Goal: Information Seeking & Learning: Learn about a topic

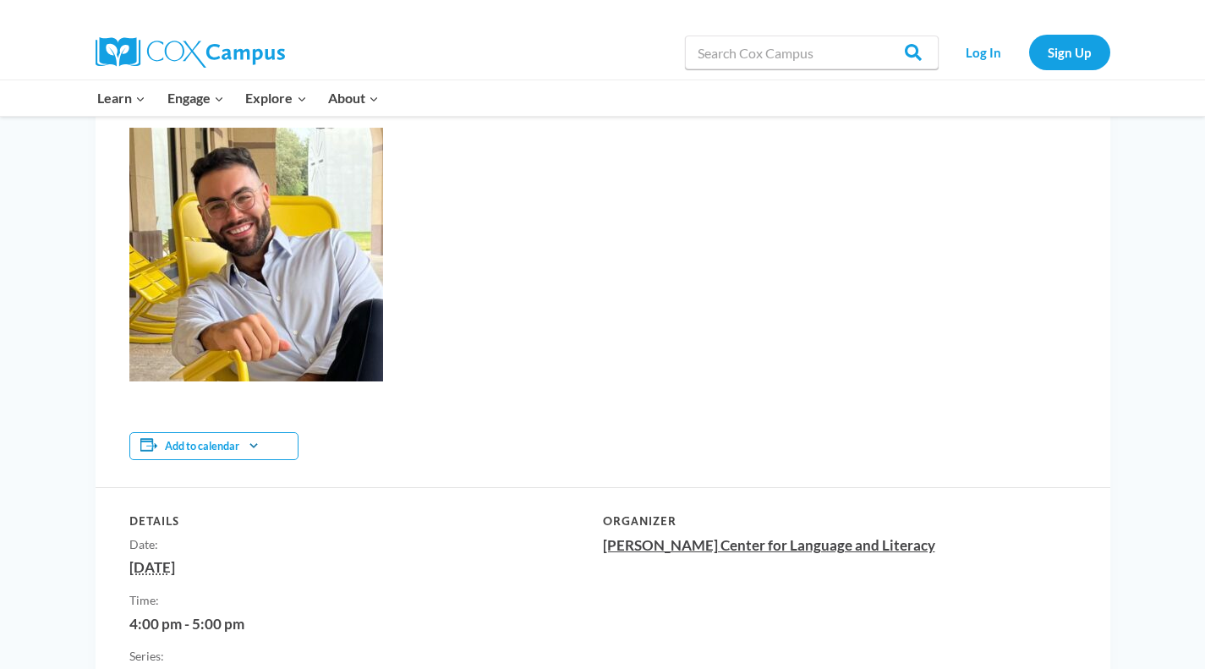
scroll to position [846, 0]
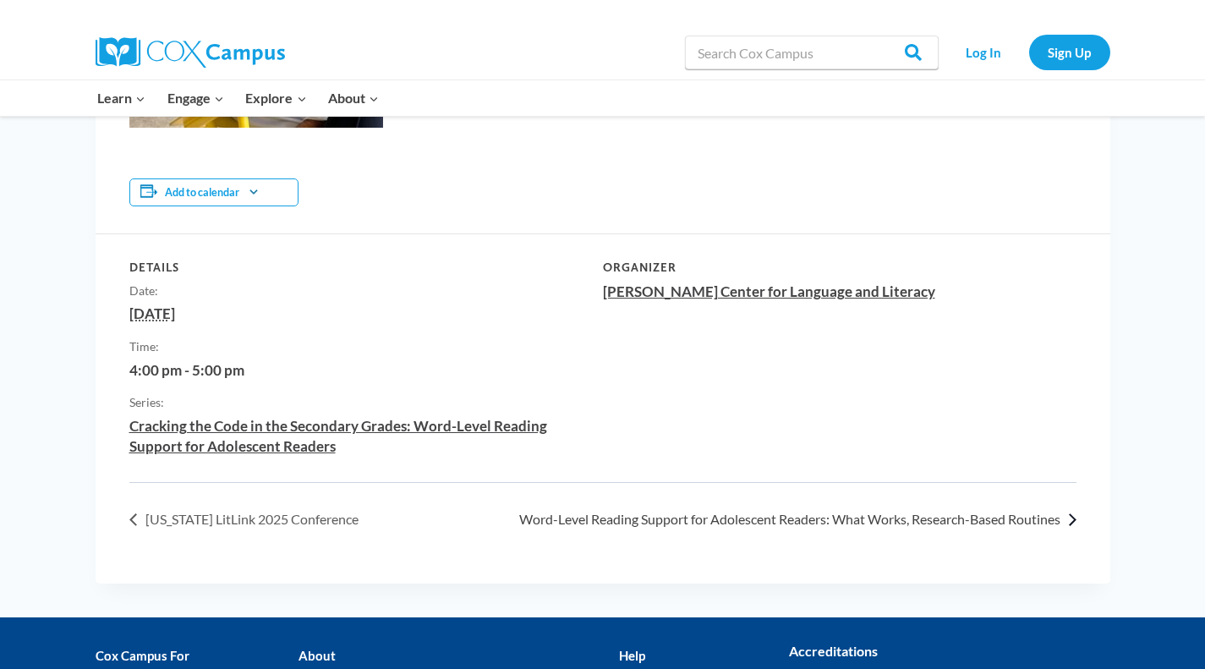
click at [718, 519] on link "Word-Level Reading Support for Adolescent Readers: What Works, Research-Based R…" at bounding box center [793, 519] width 567 height 16
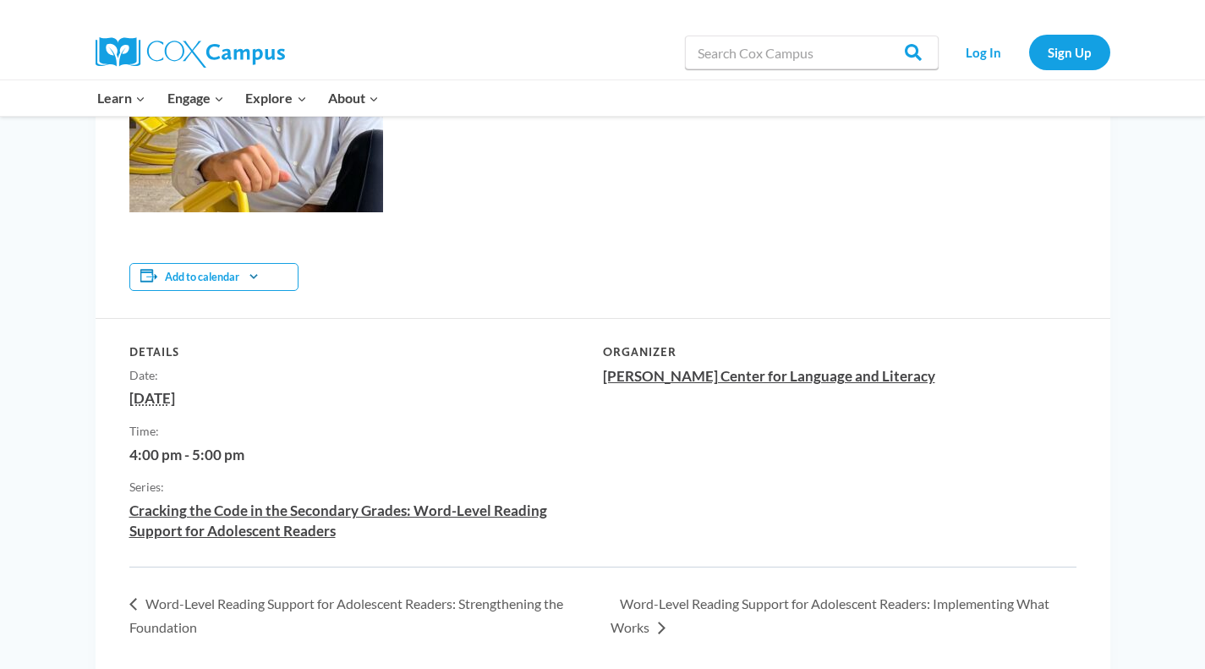
scroll to position [930, 0]
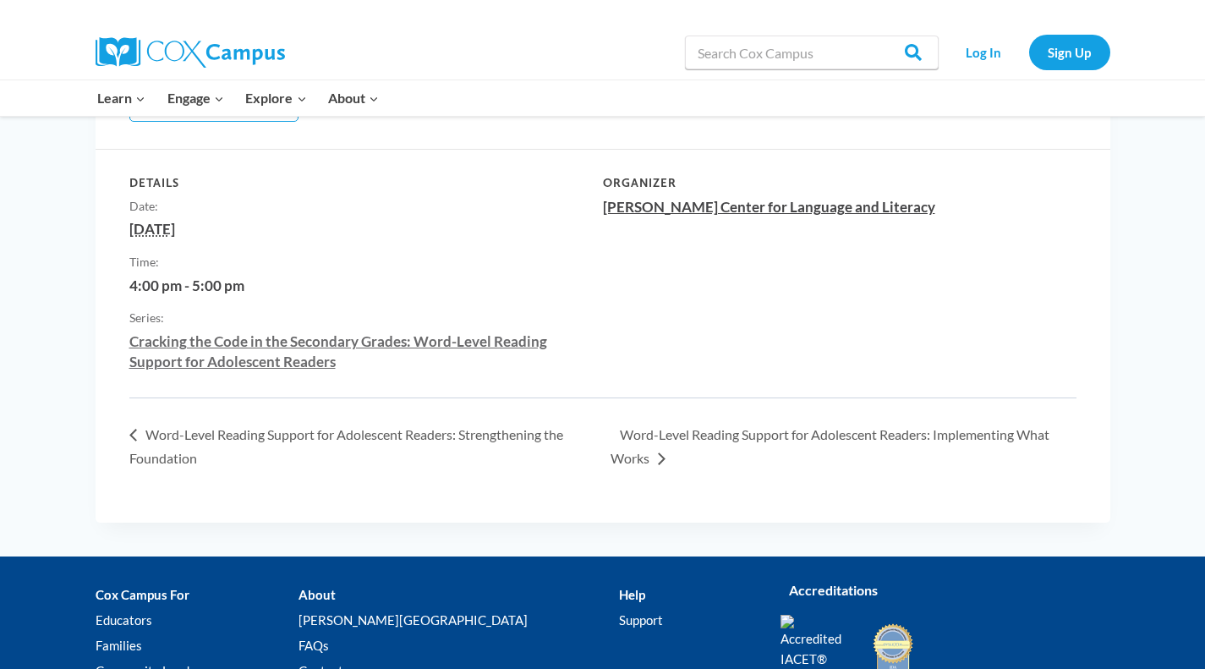
click at [202, 337] on link "Cracking the Code in the Secondary Grades: Word-Level Reading Support for Adole…" at bounding box center [338, 351] width 418 height 38
